Goal: Task Accomplishment & Management: Complete application form

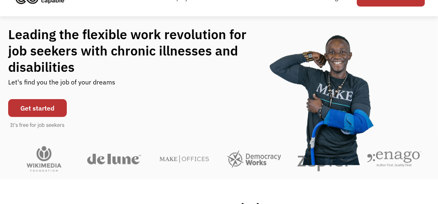
click at [57, 108] on link "Get started" at bounding box center [37, 108] width 59 height 18
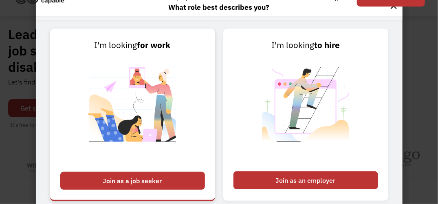
click at [121, 181] on div "Join as a job seeker" at bounding box center [132, 180] width 145 height 18
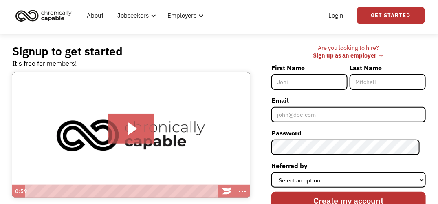
scroll to position [41, 0]
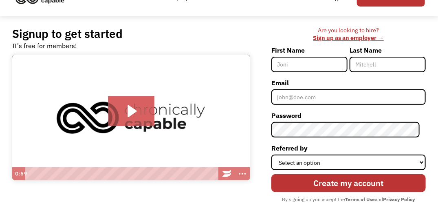
click at [327, 67] on input "First Name" at bounding box center [309, 64] width 76 height 15
type input "Lindsay"
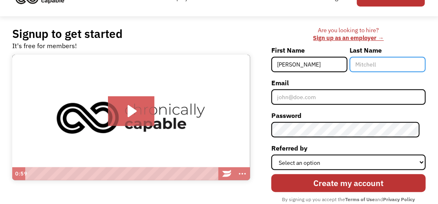
type input "Thompson"
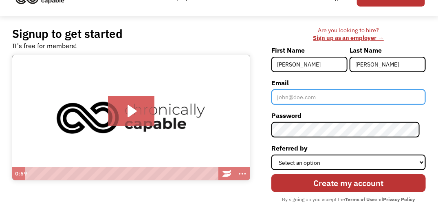
type input "lcest61115@gmail.com"
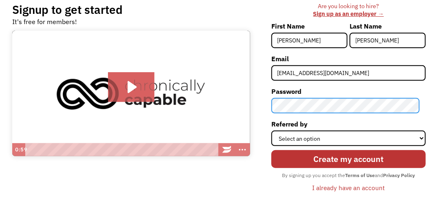
scroll to position [81, 0]
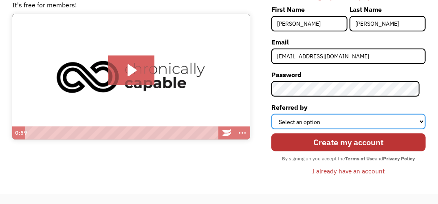
click at [338, 120] on select "Select an option Instagram Facebook Twitter Search Engine News Article Word of …" at bounding box center [348, 121] width 154 height 15
select select "Search Engine"
click at [277, 114] on select "Select an option Instagram Facebook Twitter Search Engine News Article Word of …" at bounding box center [348, 121] width 154 height 15
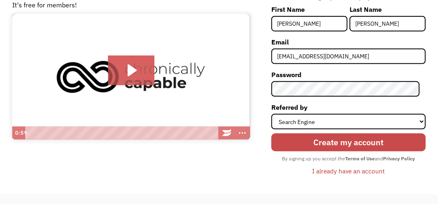
click at [320, 143] on input "Create my account" at bounding box center [348, 142] width 154 height 18
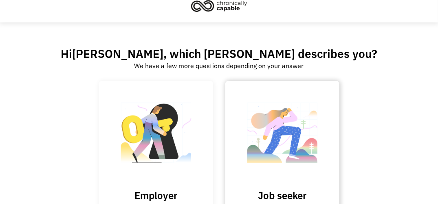
scroll to position [41, 0]
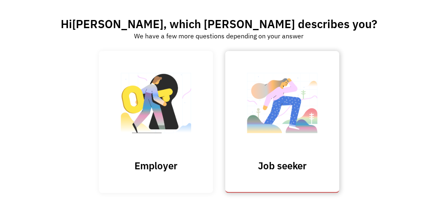
click at [297, 124] on img at bounding box center [281, 106] width 81 height 79
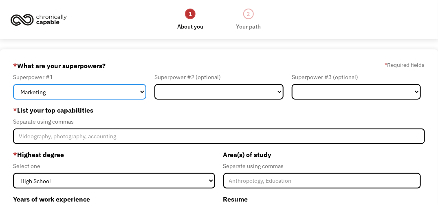
click at [127, 93] on select "Marketing Human Resources Finance Technology Operations Sales Industrial & Manu…" at bounding box center [79, 91] width 133 height 15
select select "Sales"
click at [13, 84] on select "Marketing Human Resources Finance Technology Operations Sales Industrial & Manu…" at bounding box center [79, 91] width 133 height 15
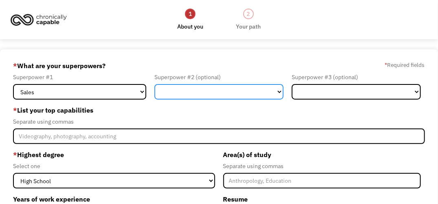
click at [200, 90] on select "Marketing Human Resources Finance Technology Operations Sales Industrial & Manu…" at bounding box center [218, 91] width 129 height 15
select select "Customer Service"
click at [154, 84] on select "Marketing Human Resources Finance Technology Operations Sales Industrial & Manu…" at bounding box center [218, 91] width 129 height 15
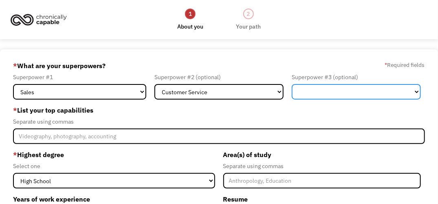
click at [328, 91] on select "Marketing Human Resources Finance Technology Operations Sales Industrial & Manu…" at bounding box center [356, 91] width 129 height 15
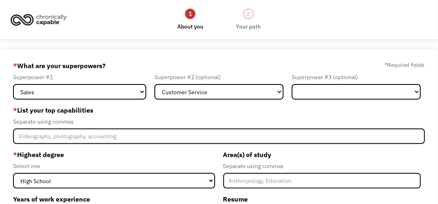
click at [276, 60] on div "* What are your superpowers? * Required fields" at bounding box center [219, 65] width 412 height 13
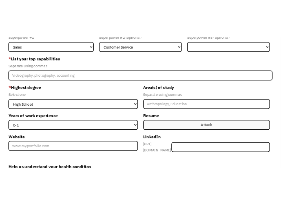
scroll to position [81, 0]
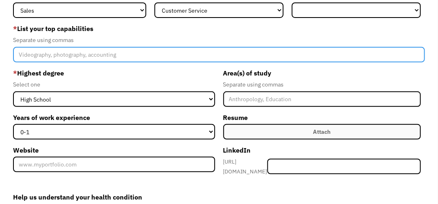
click at [86, 56] on input "Member-Create-Step1" at bounding box center [219, 54] width 412 height 15
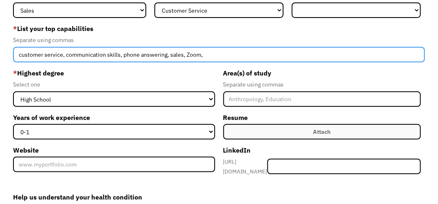
type input "customer service, communication skills, phone answering, sales, Zoom,"
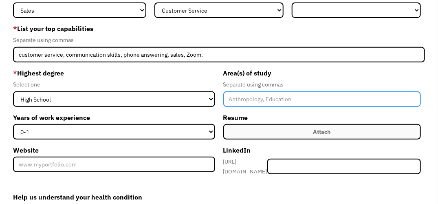
click at [248, 101] on input "Member-Create-Step1" at bounding box center [321, 98] width 197 height 15
type input "general education"
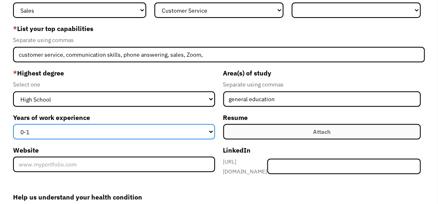
click at [116, 134] on select "0-1 2-4 5-10 11-15 15+" at bounding box center [114, 131] width 202 height 15
select select "2-4"
click at [13, 124] on select "0-1 2-4 5-10 11-15 15+" at bounding box center [114, 131] width 202 height 15
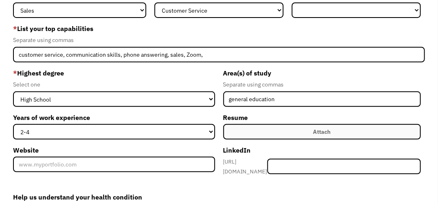
click at [278, 135] on label "Attach" at bounding box center [321, 131] width 197 height 15
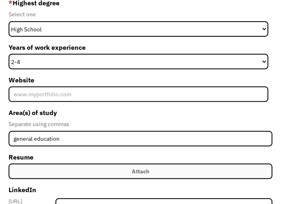
scroll to position [244, 0]
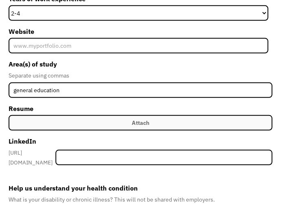
click at [64, 123] on label "Attach" at bounding box center [141, 122] width 264 height 15
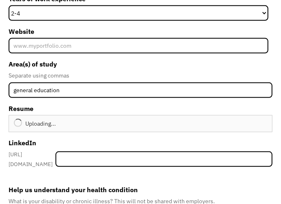
type input "Continue"
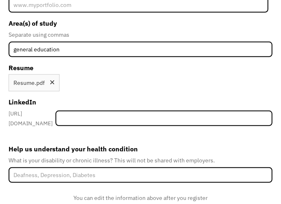
scroll to position [323, 0]
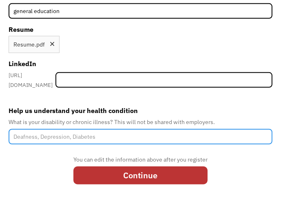
click at [81, 131] on input "Help us understand your health condition" at bounding box center [141, 136] width 264 height 15
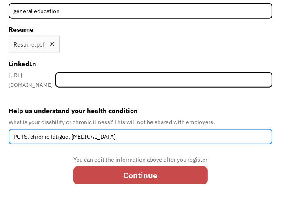
type input "POTS, chronic fatigue, hypermobility"
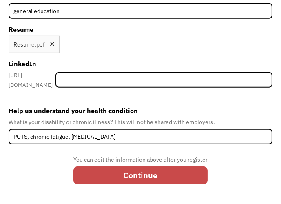
click at [129, 170] on input "Continue" at bounding box center [140, 175] width 134 height 18
type input "Please wait..."
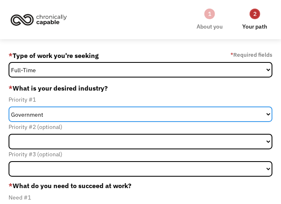
click at [52, 115] on select "Government Finance & Insurance Health & Social Care Tech & Engineering Creative…" at bounding box center [141, 113] width 264 height 15
select select "Health & Social Care"
click at [9, 106] on select "Government Finance & Insurance Health & Social Care Tech & Engineering Creative…" at bounding box center [141, 113] width 264 height 15
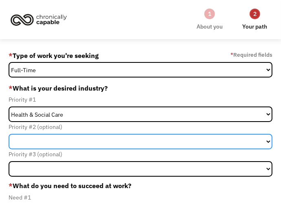
click at [46, 135] on select "Government Finance & Insurance Health & Social Care Tech & Engineering Creative…" at bounding box center [141, 141] width 264 height 15
select select "Creative & Design"
click at [9, 134] on select "Government Finance & Insurance Health & Social Care Tech & Engineering Creative…" at bounding box center [141, 141] width 264 height 15
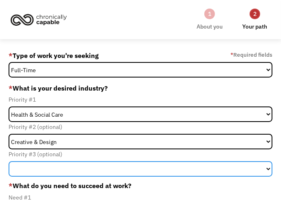
drag, startPoint x: 39, startPoint y: 166, endPoint x: 39, endPoint y: 162, distance: 4.1
click at [39, 165] on select "Government Finance & Insurance Health & Social Care Tech & Engineering Creative…" at bounding box center [141, 168] width 264 height 15
select select "Other"
click at [9, 161] on select "Government Finance & Insurance Health & Social Care Tech & Engineering Creative…" at bounding box center [141, 168] width 264 height 15
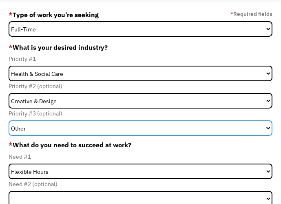
scroll to position [81, 0]
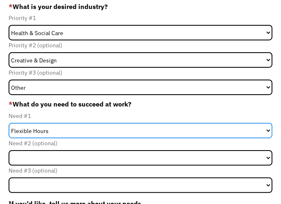
click at [53, 128] on select "Flexible Hours Remote Work Service Animal On-site Accommodations Visual Support…" at bounding box center [141, 130] width 264 height 15
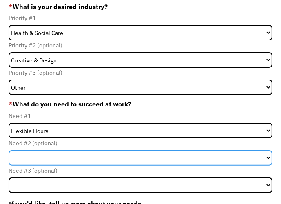
click at [44, 155] on select "Flexible Hours Remote Work Service Animal On-site Accommodations Visual Support…" at bounding box center [141, 157] width 264 height 15
select select "Remote Work"
click at [9, 150] on select "Flexible Hours Remote Work Service Animal On-site Accommodations Visual Support…" at bounding box center [141, 157] width 264 height 15
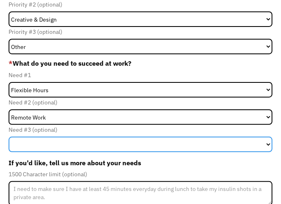
click at [49, 140] on select "Flexible Hours Remote Work Service Animal On-site Accommodations Visual Support…" at bounding box center [141, 143] width 264 height 15
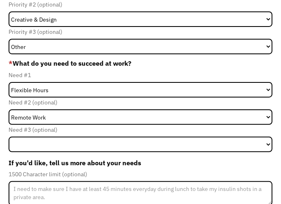
click at [5, 126] on div "68ec18f7d0b66072769f046f lcest61115@gmail.com Lindsay Thompson * Type of work y…" at bounding box center [140, 114] width 281 height 395
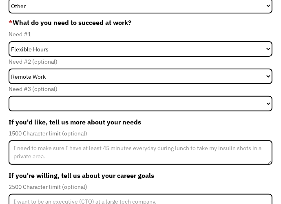
scroll to position [204, 0]
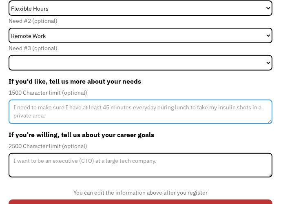
click at [49, 112] on textarea "Member-Update-Form-Step2" at bounding box center [141, 111] width 264 height 24
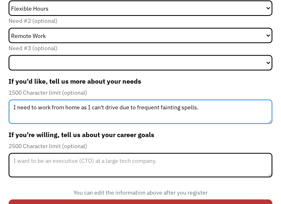
type textarea "I need to work from home as I can't drive due to frequent fainting spells."
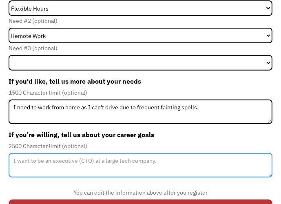
click at [39, 165] on textarea "Member-Update-Form-Step2" at bounding box center [141, 165] width 264 height 24
click at [16, 159] on textarea "i would love" at bounding box center [141, 165] width 264 height 24
click at [50, 163] on textarea "I would love" at bounding box center [141, 165] width 264 height 24
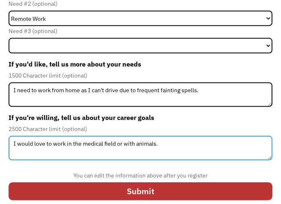
scroll to position [230, 0]
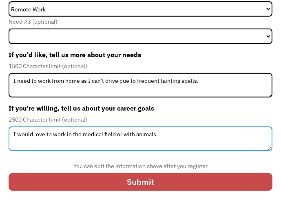
type textarea "I would love to work in the medical field or with animals."
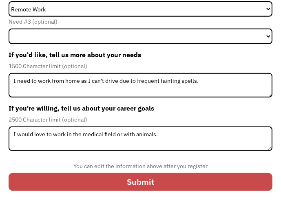
click at [107, 181] on input "Submit" at bounding box center [141, 182] width 264 height 18
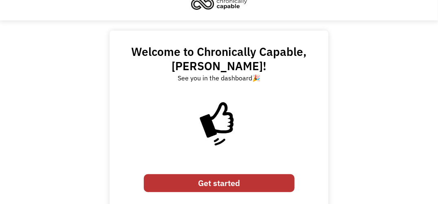
scroll to position [26, 0]
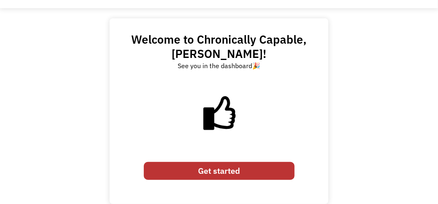
click at [248, 174] on link "Get started" at bounding box center [219, 171] width 151 height 18
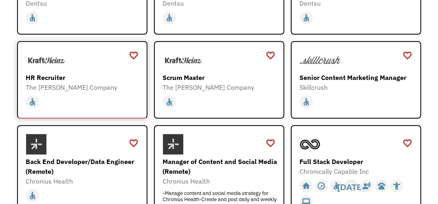
scroll to position [163, 0]
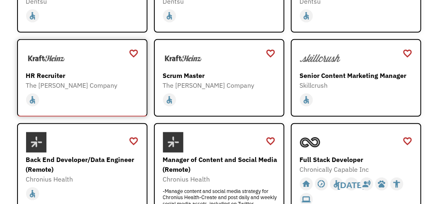
click at [56, 99] on div "home slow_motion_video accessible [DATE] not_interested supervisor_account reco…" at bounding box center [83, 99] width 114 height 15
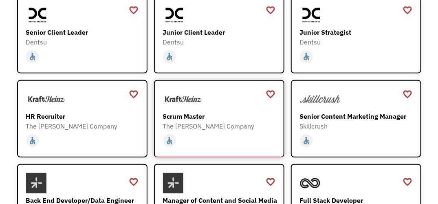
click at [207, 108] on div at bounding box center [220, 99] width 114 height 20
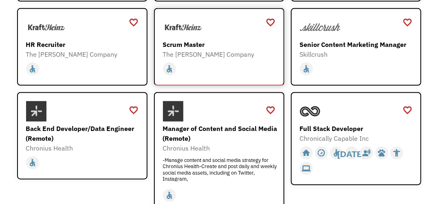
scroll to position [244, 0]
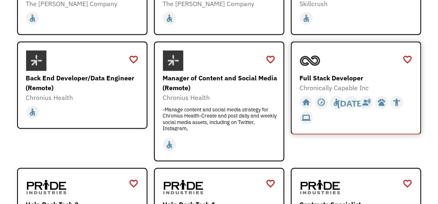
click at [334, 77] on div "Full Stack Developer" at bounding box center [357, 78] width 114 height 10
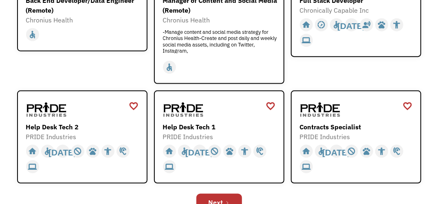
scroll to position [326, 0]
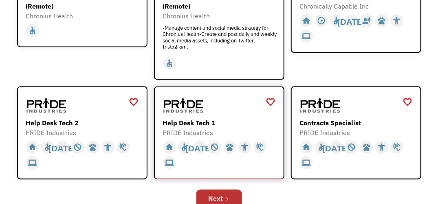
click at [169, 123] on div "Help Desk Tech 1" at bounding box center [220, 123] width 114 height 10
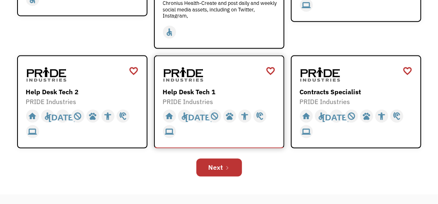
scroll to position [366, 0]
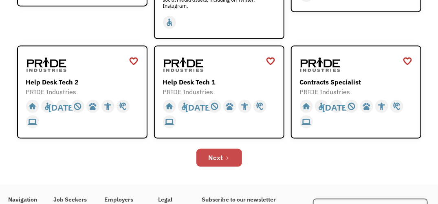
click at [219, 156] on div "Next" at bounding box center [215, 158] width 15 height 10
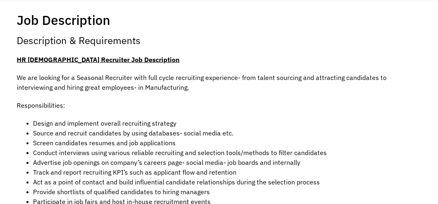
scroll to position [163, 0]
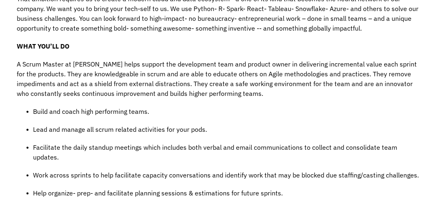
scroll to position [326, 0]
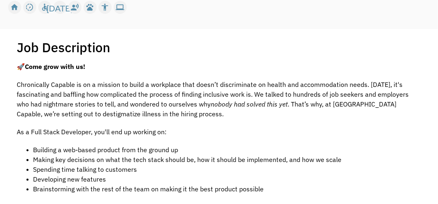
scroll to position [122, 0]
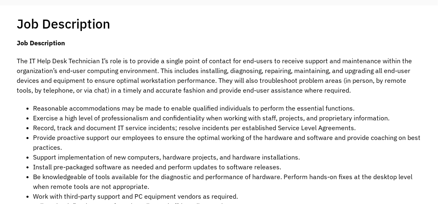
scroll to position [163, 0]
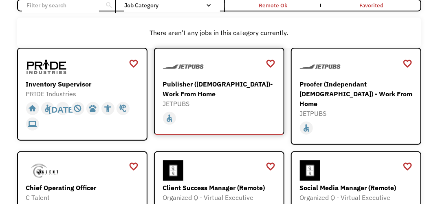
scroll to position [81, 0]
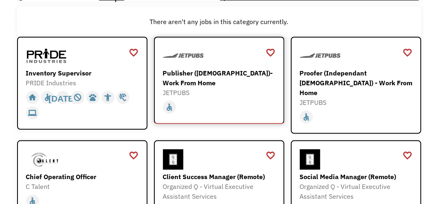
click at [207, 86] on div "Publisher ([DEMOGRAPHIC_DATA])- Work From Home" at bounding box center [220, 78] width 114 height 20
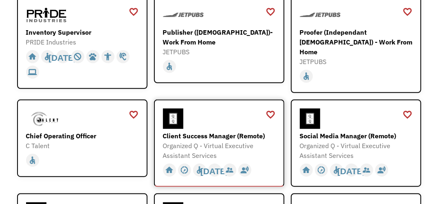
scroll to position [204, 0]
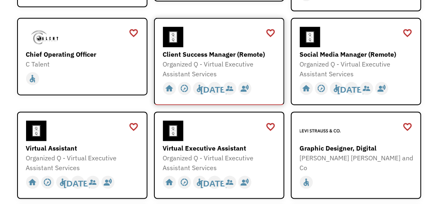
click at [227, 69] on div "Organized Q - Virtual Executive Assistant Services" at bounding box center [220, 69] width 114 height 20
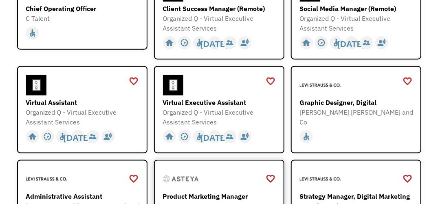
scroll to position [285, 0]
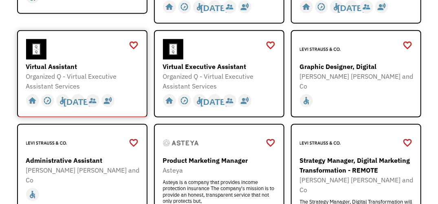
click at [67, 61] on div "Virtual Assistant" at bounding box center [83, 66] width 114 height 10
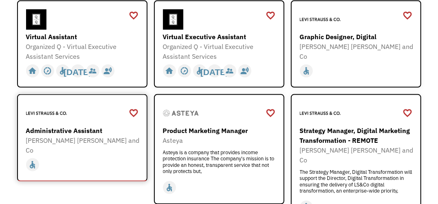
scroll to position [326, 0]
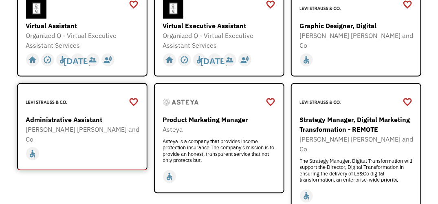
click at [87, 115] on div "Administrative Assistant" at bounding box center [83, 119] width 114 height 10
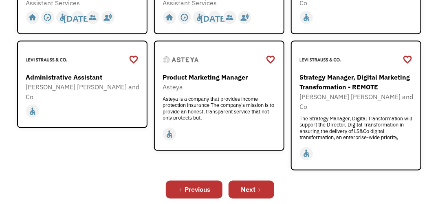
scroll to position [407, 0]
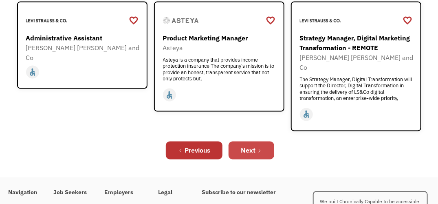
click at [259, 148] on icon "Next Page" at bounding box center [259, 150] width 5 height 5
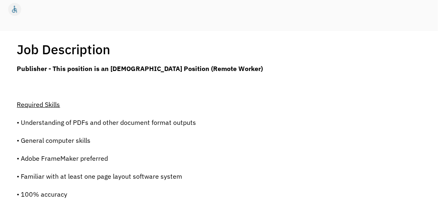
scroll to position [163, 0]
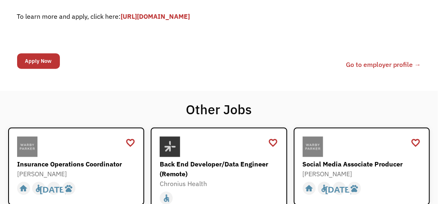
scroll to position [326, 0]
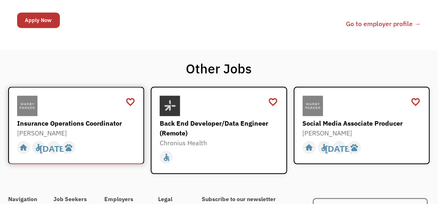
click at [103, 120] on div "Insurance Operations Coordinator" at bounding box center [77, 123] width 120 height 10
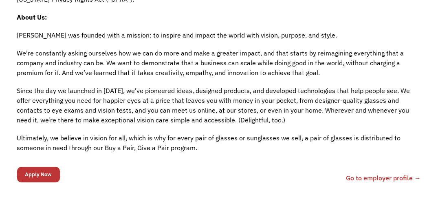
scroll to position [855, 0]
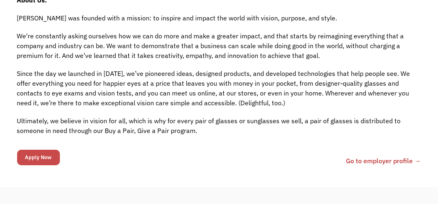
click at [40, 155] on input "Apply Now" at bounding box center [38, 156] width 43 height 15
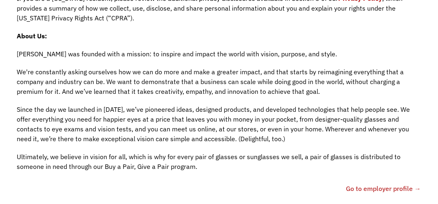
scroll to position [891, 0]
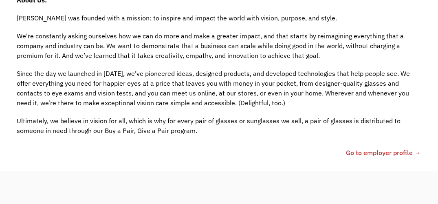
click at [382, 151] on link "Go to employer profile →" at bounding box center [383, 152] width 75 height 10
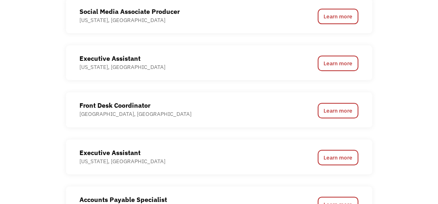
scroll to position [692, 0]
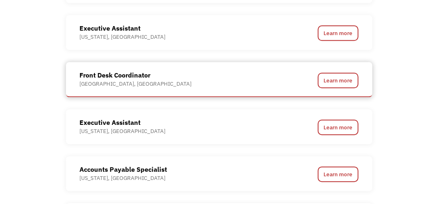
click at [143, 80] on div "[GEOGRAPHIC_DATA], [GEOGRAPHIC_DATA]" at bounding box center [136, 84] width 112 height 8
click at [339, 81] on link "Learn more" at bounding box center [338, 79] width 41 height 15
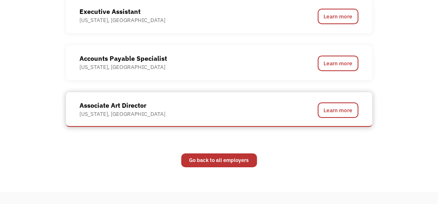
scroll to position [814, 0]
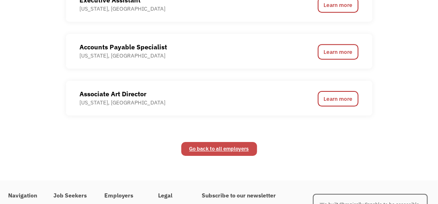
click at [217, 143] on link "Go back to all employers" at bounding box center [219, 149] width 76 height 14
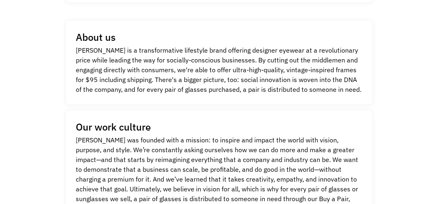
scroll to position [0, 0]
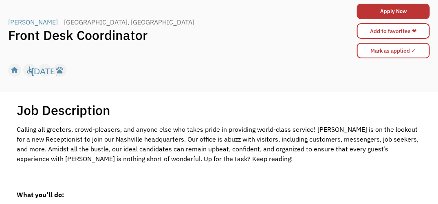
scroll to position [81, 0]
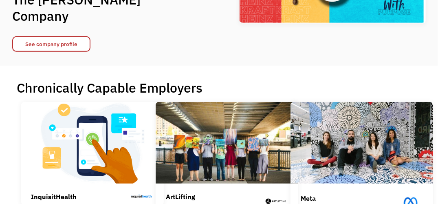
scroll to position [122, 0]
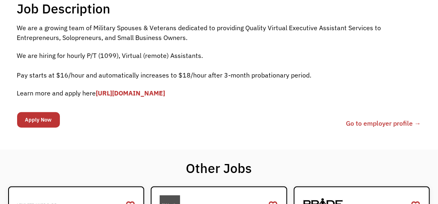
scroll to position [122, 0]
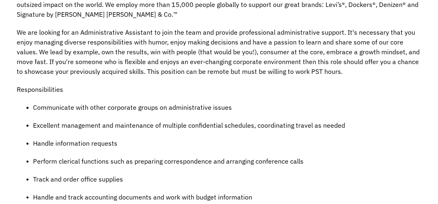
scroll to position [285, 0]
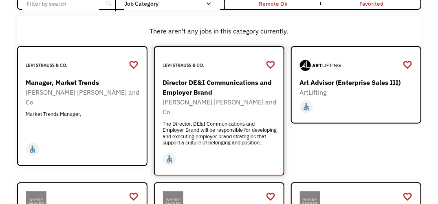
scroll to position [122, 0]
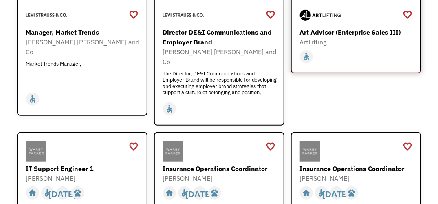
click at [332, 45] on div "ArtLifting" at bounding box center [357, 42] width 114 height 10
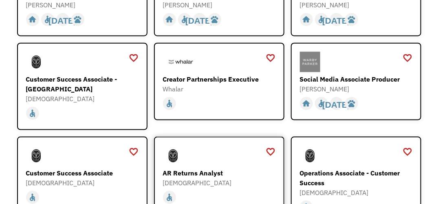
scroll to position [326, 0]
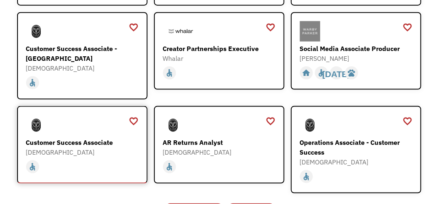
click at [69, 137] on div "Customer Success Associate" at bounding box center [83, 142] width 114 height 10
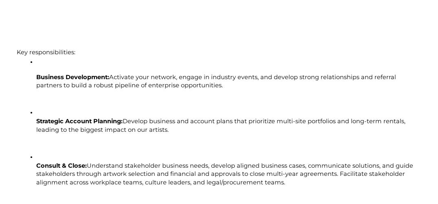
scroll to position [651, 0]
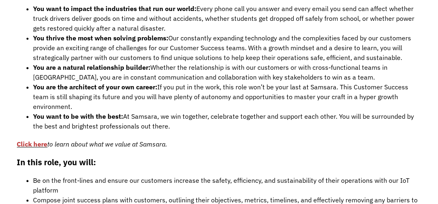
scroll to position [529, 0]
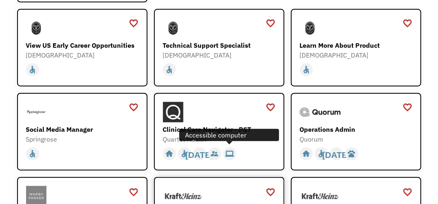
scroll to position [204, 0]
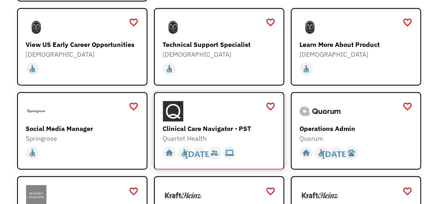
click at [194, 127] on div "Clinical Care Navigator - PST" at bounding box center [220, 128] width 114 height 10
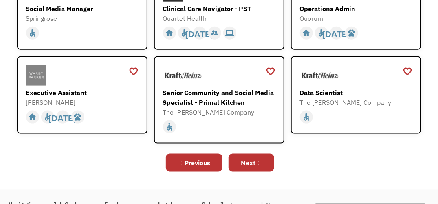
scroll to position [366, 0]
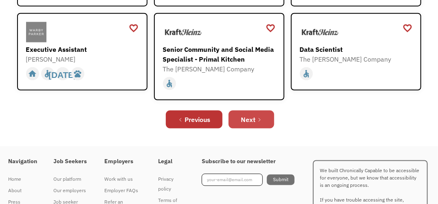
click at [243, 120] on div "Next" at bounding box center [248, 119] width 15 height 10
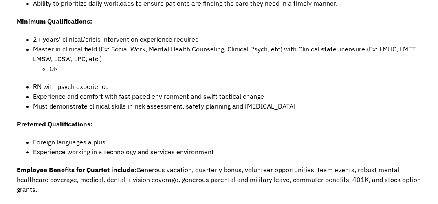
scroll to position [529, 0]
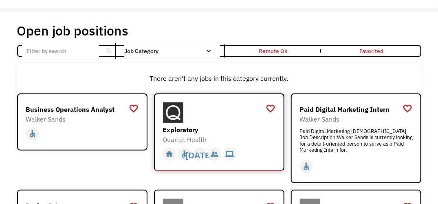
scroll to position [41, 0]
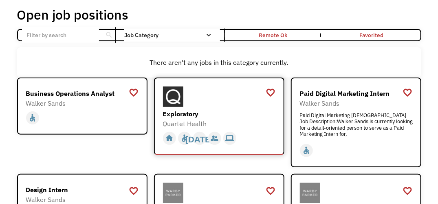
click at [204, 114] on div "Exploratory" at bounding box center [220, 114] width 114 height 10
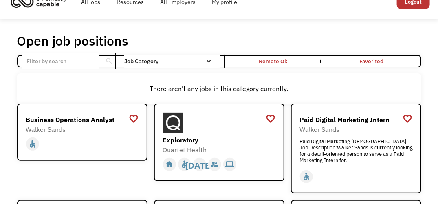
scroll to position [0, 0]
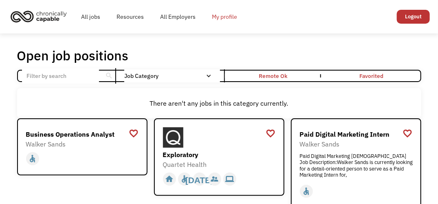
click at [227, 18] on link "My profile" at bounding box center [225, 17] width 42 height 26
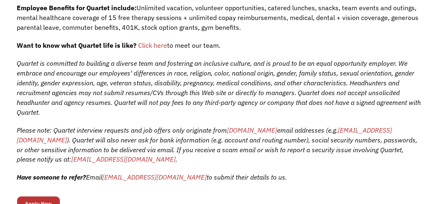
scroll to position [366, 0]
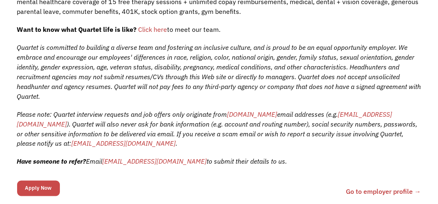
click at [39, 187] on input "Apply Now" at bounding box center [38, 187] width 43 height 15
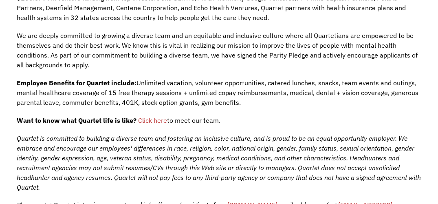
scroll to position [239, 0]
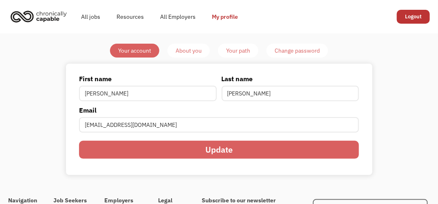
click at [251, 54] on link "Your path" at bounding box center [238, 51] width 40 height 14
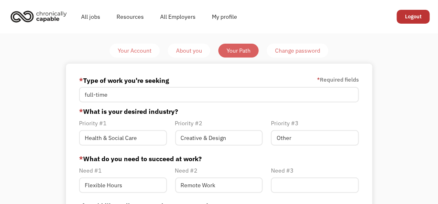
click at [189, 50] on div "About you" at bounding box center [189, 51] width 26 height 10
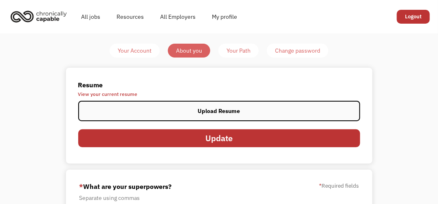
click at [103, 95] on span "View your current resume" at bounding box center [219, 94] width 282 height 5
click at [89, 18] on link "All jobs" at bounding box center [90, 17] width 35 height 26
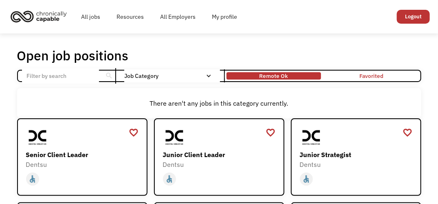
click at [286, 77] on div "Remote Ok" at bounding box center [273, 76] width 29 height 10
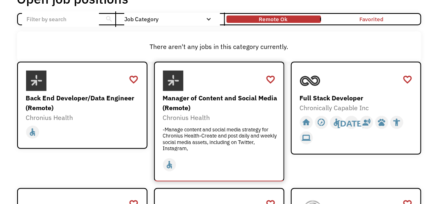
scroll to position [81, 0]
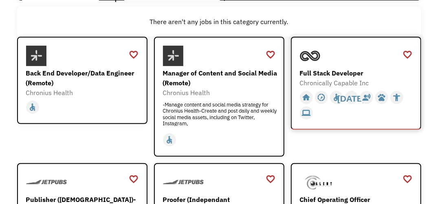
click at [333, 74] on div "Full Stack Developer" at bounding box center [357, 73] width 114 height 10
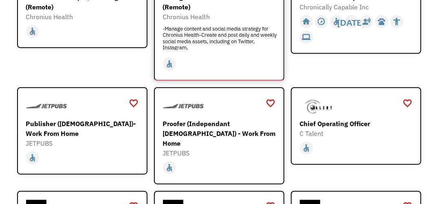
scroll to position [163, 0]
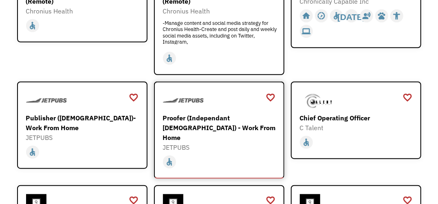
click at [190, 117] on div "Proofer (Independant [DEMOGRAPHIC_DATA]) - Work From Home" at bounding box center [220, 127] width 114 height 29
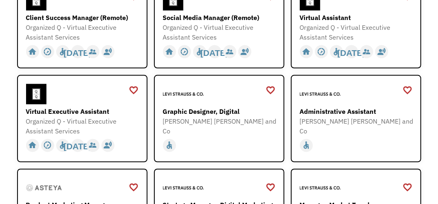
scroll to position [285, 0]
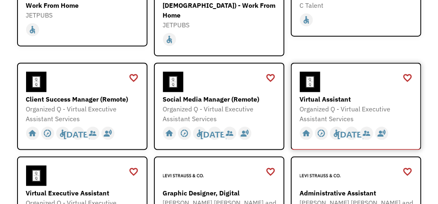
click at [333, 94] on div "Virtual Assistant" at bounding box center [357, 99] width 114 height 10
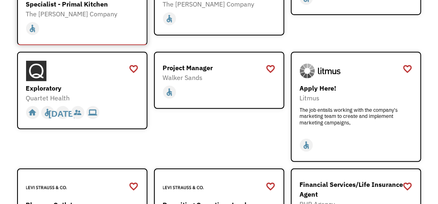
scroll to position [1099, 0]
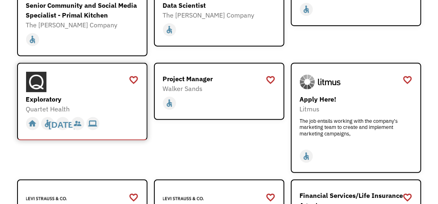
click at [44, 94] on div "Exploratory" at bounding box center [83, 99] width 114 height 10
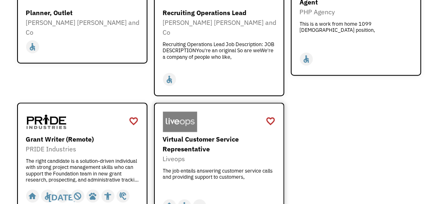
scroll to position [1303, 0]
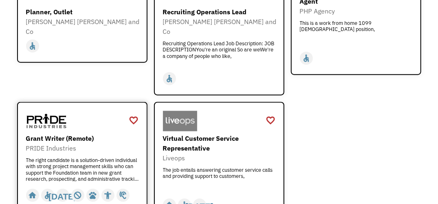
click at [65, 133] on div "Grant Writer (Remote)" at bounding box center [83, 138] width 114 height 10
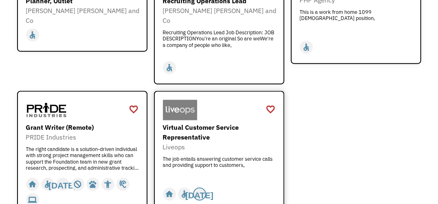
scroll to position [1344, 0]
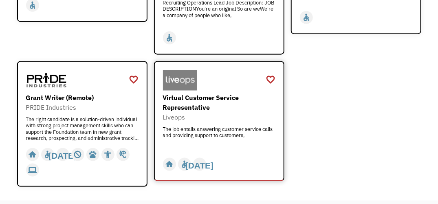
click at [218, 126] on div "The job entails answering customer service calls and providing support to custo…" at bounding box center [220, 138] width 114 height 24
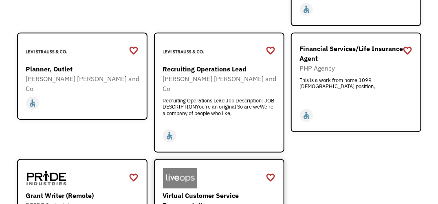
scroll to position [1321, 0]
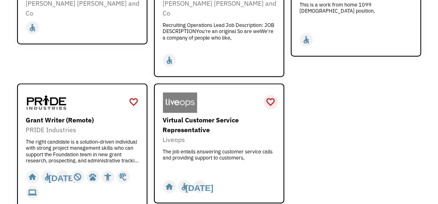
click at [270, 96] on div "favorite_border" at bounding box center [270, 102] width 10 height 12
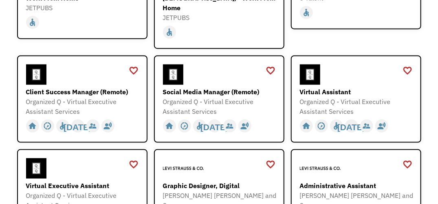
scroll to position [263, 0]
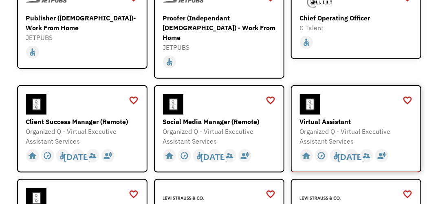
click at [316, 126] on div "Organized Q - Virtual Executive Assistant Services" at bounding box center [357, 136] width 114 height 20
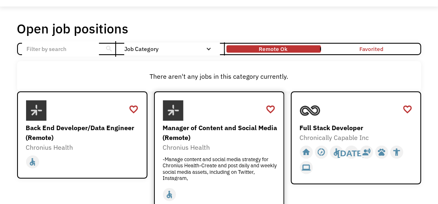
scroll to position [0, 0]
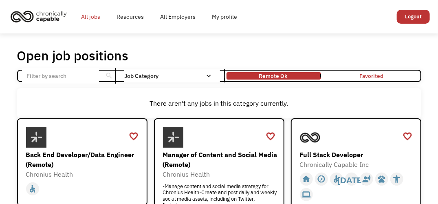
click at [92, 18] on link "All jobs" at bounding box center [90, 17] width 35 height 26
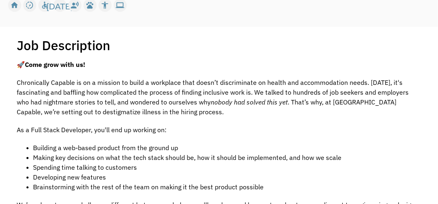
scroll to position [122, 0]
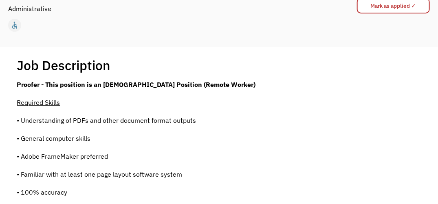
scroll to position [122, 0]
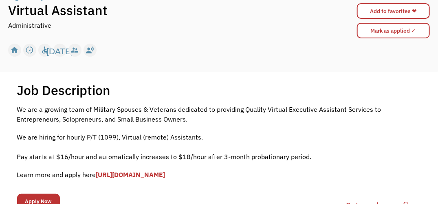
scroll to position [122, 0]
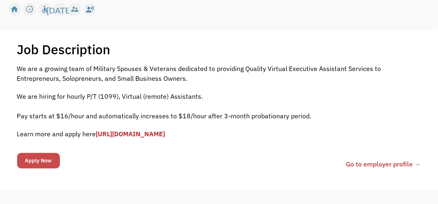
click at [42, 160] on input "Apply Now" at bounding box center [38, 160] width 43 height 15
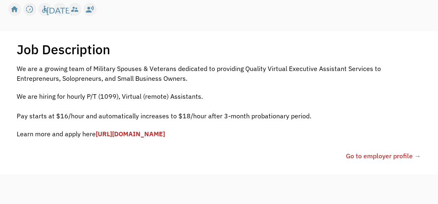
click at [147, 133] on link "[URL][DOMAIN_NAME]" at bounding box center [130, 133] width 69 height 8
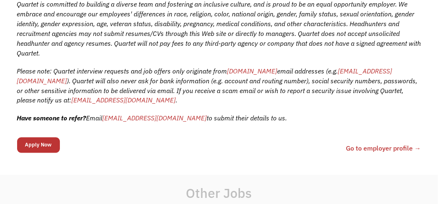
scroll to position [448, 0]
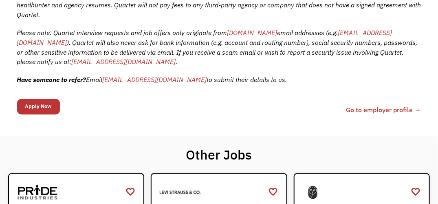
click at [364, 108] on link "Go to employer profile →" at bounding box center [383, 110] width 75 height 10
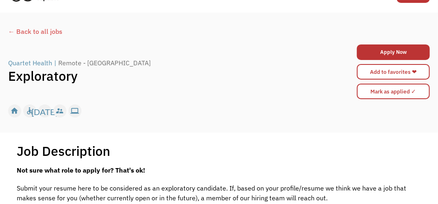
scroll to position [0, 0]
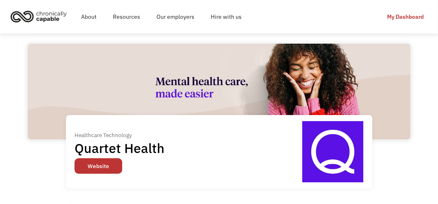
click at [92, 164] on link "Website" at bounding box center [99, 165] width 48 height 15
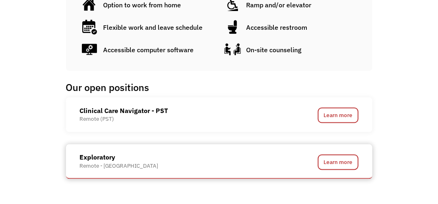
scroll to position [407, 0]
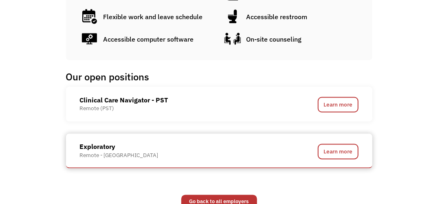
click at [173, 147] on div "Exploratory Remote - [GEOGRAPHIC_DATA]" at bounding box center [182, 151] width 204 height 18
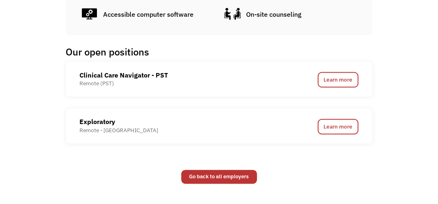
scroll to position [448, 0]
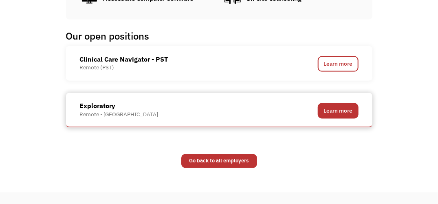
click at [327, 110] on link "Learn more" at bounding box center [338, 110] width 41 height 15
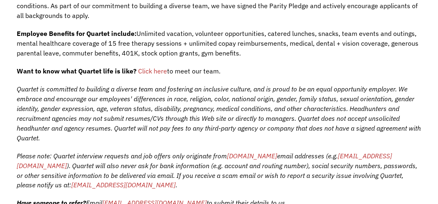
scroll to position [407, 0]
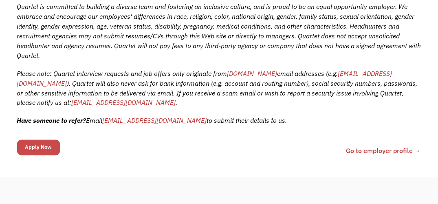
click at [30, 149] on input "Apply Now" at bounding box center [38, 147] width 43 height 15
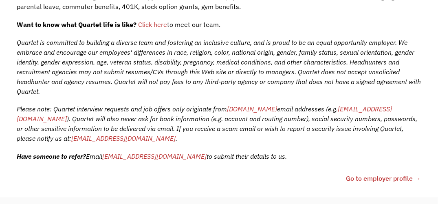
scroll to position [443, 0]
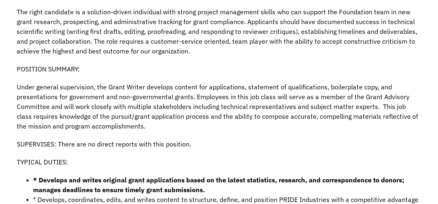
scroll to position [204, 0]
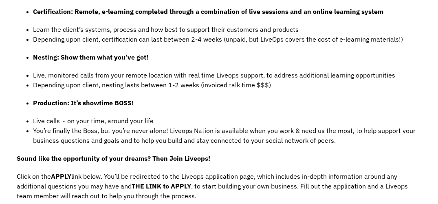
scroll to position [733, 0]
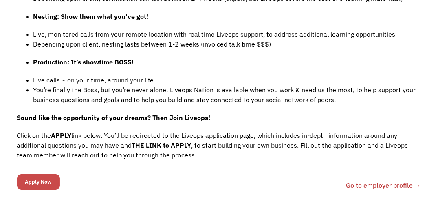
click at [50, 174] on input "Apply Now" at bounding box center [38, 181] width 43 height 15
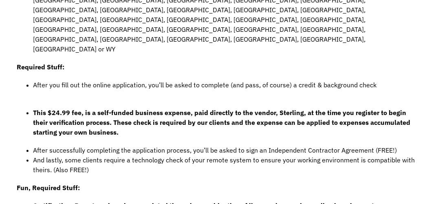
scroll to position [412, 0]
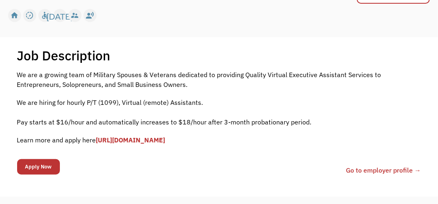
scroll to position [163, 0]
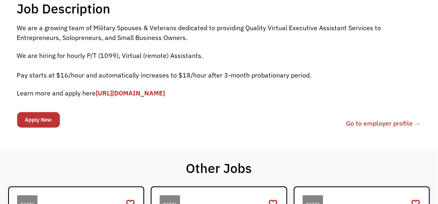
click at [116, 91] on link "https://forms.gle/fDv2ubP8SWWtCoLp8" at bounding box center [130, 93] width 69 height 8
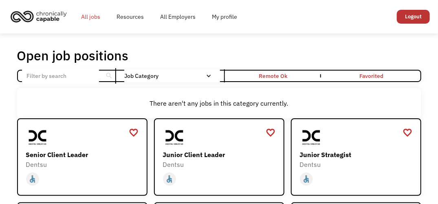
click at [89, 16] on link "All jobs" at bounding box center [90, 17] width 35 height 26
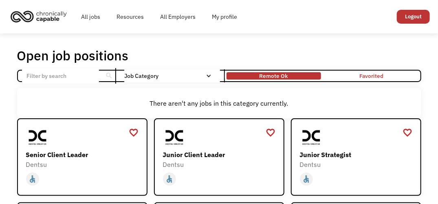
click at [269, 72] on div "Remote Ok" at bounding box center [273, 76] width 29 height 10
